Goal: Task Accomplishment & Management: Manage account settings

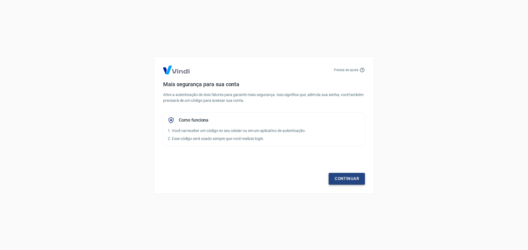
click at [347, 180] on link "Continuar" at bounding box center [347, 179] width 36 height 12
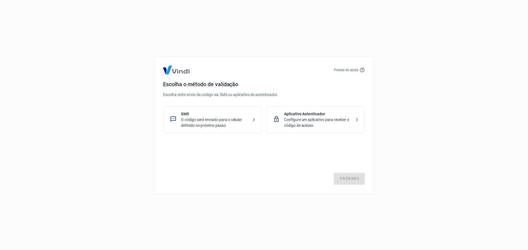
click at [223, 123] on p "O código será enviado para o celular definido no próximo passo." at bounding box center [214, 123] width 67 height 12
click at [342, 178] on link "Próximo" at bounding box center [349, 179] width 31 height 12
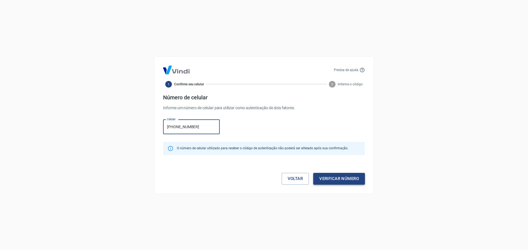
type input "(11) 91711-1536"
click at [334, 178] on button "Verificar número" at bounding box center [339, 179] width 52 height 12
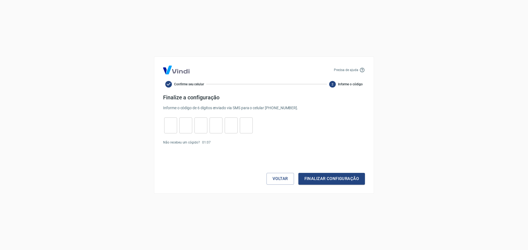
click at [166, 130] on input "tel" at bounding box center [170, 126] width 13 height 12
type input "1"
type input "9"
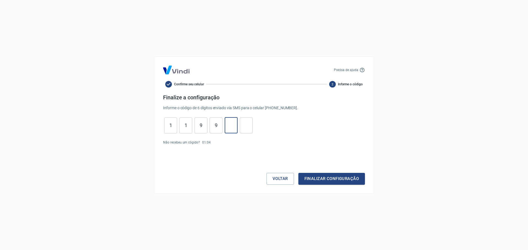
type input "6"
type input "2"
click at [336, 181] on button "Finalizar configuração" at bounding box center [331, 179] width 67 height 12
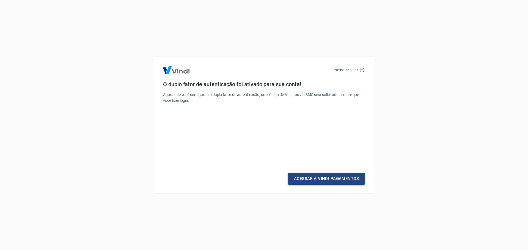
click at [328, 179] on link "Acessar a Vindi Pagamentos" at bounding box center [326, 179] width 77 height 12
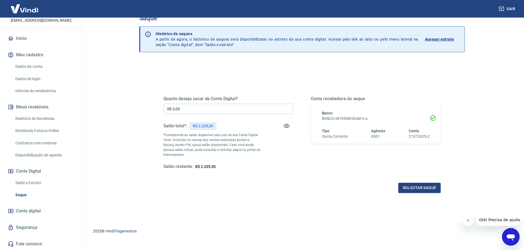
scroll to position [21, 0]
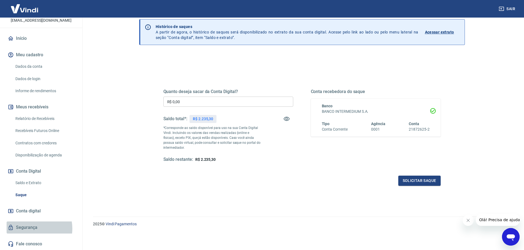
click at [31, 229] on link "Segurança" at bounding box center [41, 228] width 69 height 12
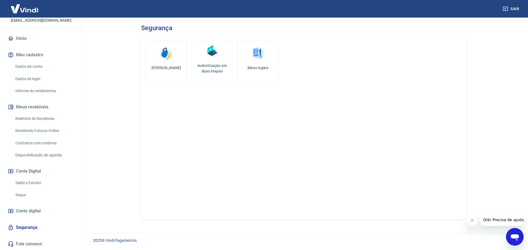
click at [210, 67] on h5 "Autenticação em duas etapas" at bounding box center [212, 68] width 37 height 11
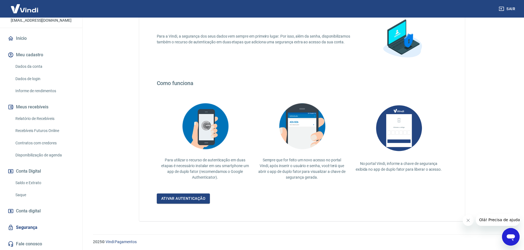
scroll to position [48, 0]
